Goal: Information Seeking & Learning: Learn about a topic

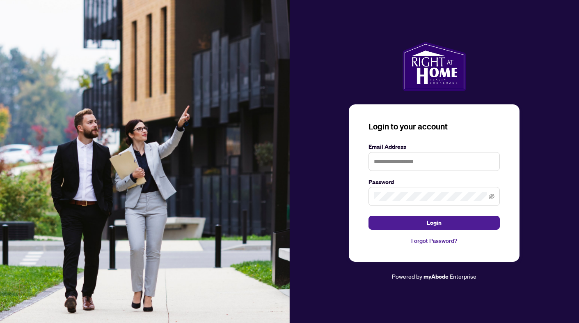
click at [420, 160] on input "text" at bounding box center [434, 161] width 131 height 19
type input "**********"
click at [434, 223] on button "Login" at bounding box center [434, 223] width 131 height 14
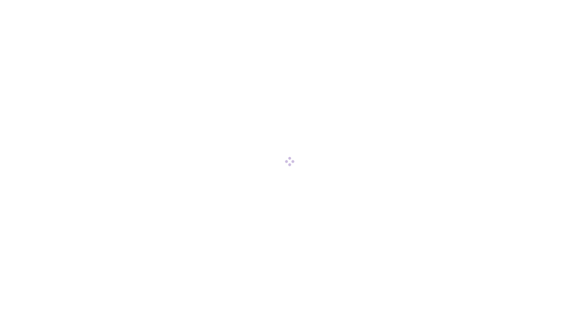
click at [422, 179] on div at bounding box center [289, 161] width 579 height 323
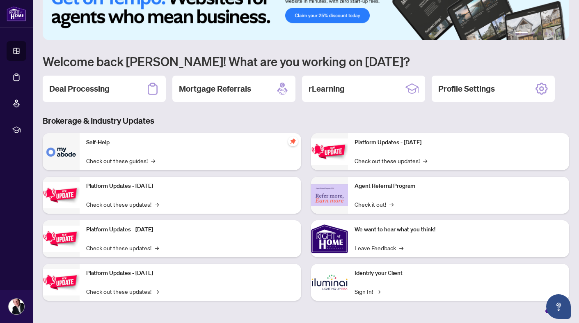
scroll to position [27, 0]
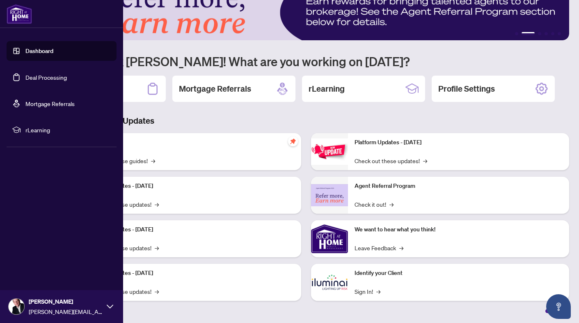
click at [34, 129] on span "rLearning" at bounding box center [67, 129] width 85 height 9
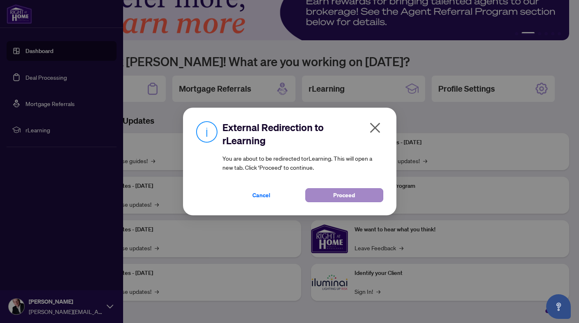
click at [326, 195] on button "Proceed" at bounding box center [345, 195] width 78 height 14
